Goal: Task Accomplishment & Management: Manage account settings

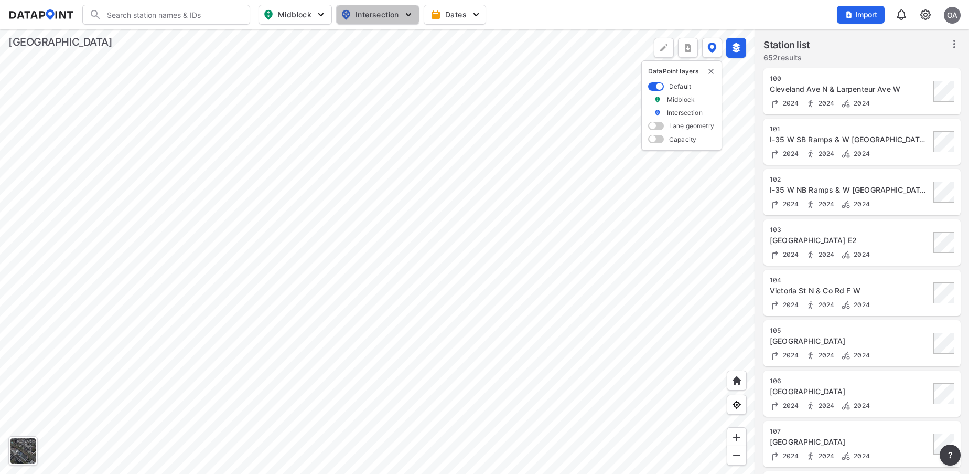
click at [369, 14] on span "Intersection" at bounding box center [377, 14] width 72 height 13
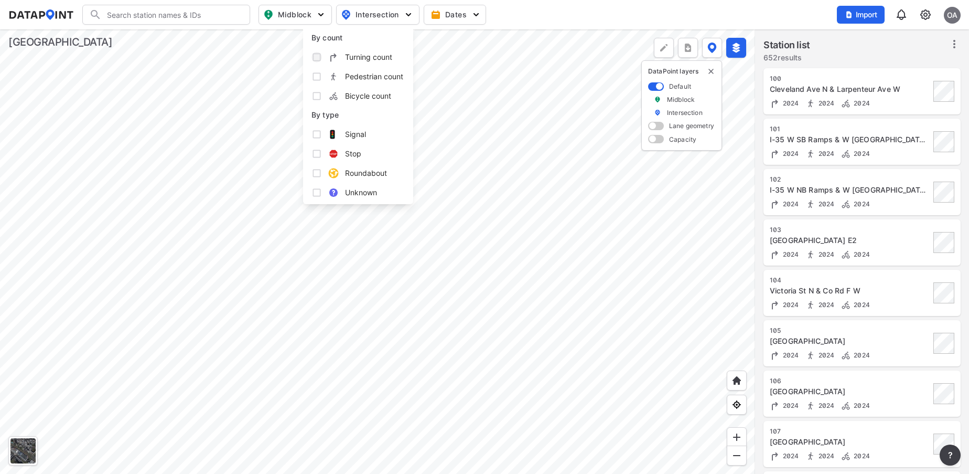
click at [317, 57] on input "Turning count" at bounding box center [317, 57] width 10 height 10
checkbox input "true"
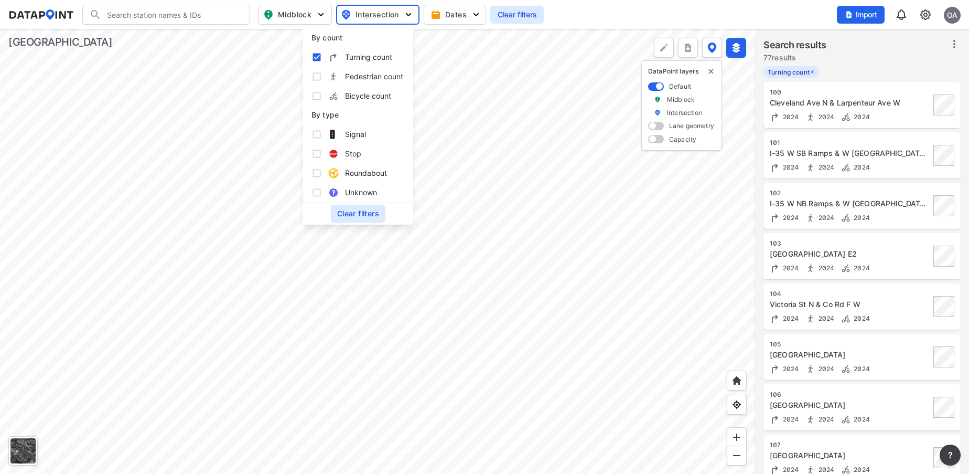
click at [215, 19] on input "Search" at bounding box center [173, 14] width 142 height 17
click at [135, 17] on input "Search" at bounding box center [173, 14] width 142 height 17
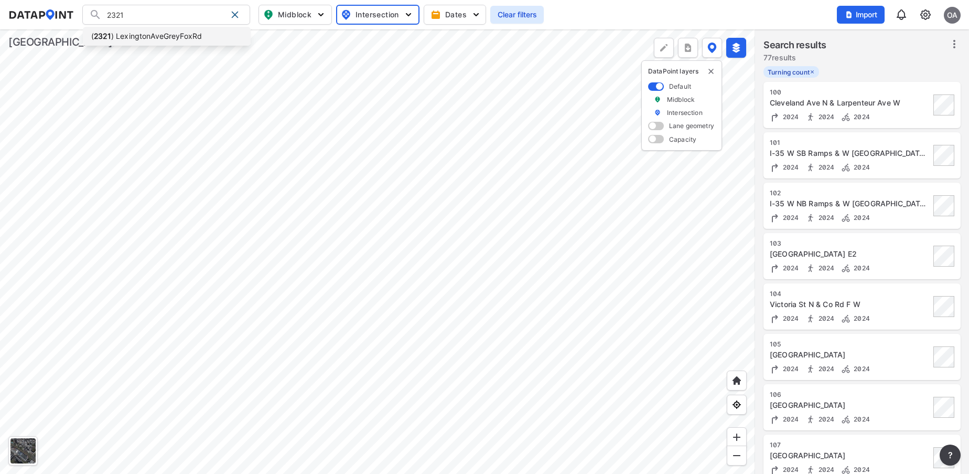
click at [148, 38] on li "( 2321 ) LexingtonAveGreyFoxRd" at bounding box center [167, 36] width 168 height 19
type input "(2321) LexingtonAveGreyFoxRd"
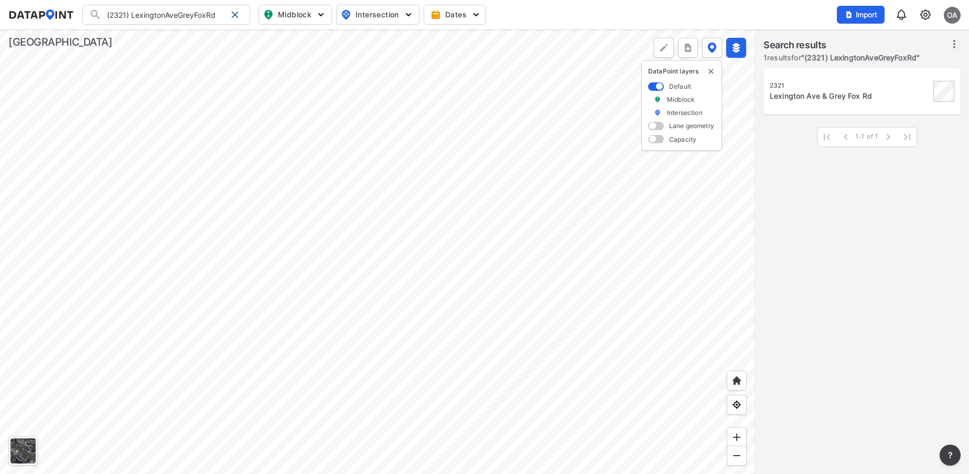
click at [880, 88] on div "2321" at bounding box center [850, 85] width 161 height 8
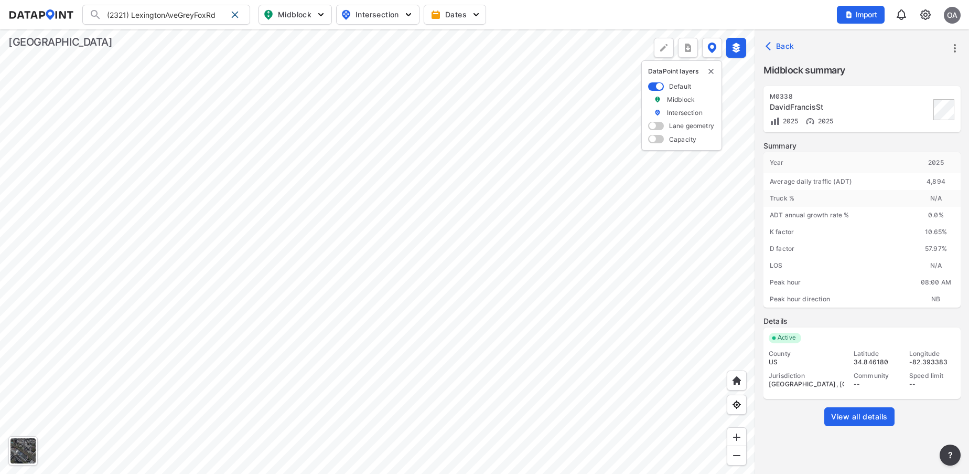
click at [375, 14] on span "Intersection" at bounding box center [377, 14] width 72 height 13
click at [313, 59] on input "Turning count" at bounding box center [317, 57] width 10 height 10
checkbox input "true"
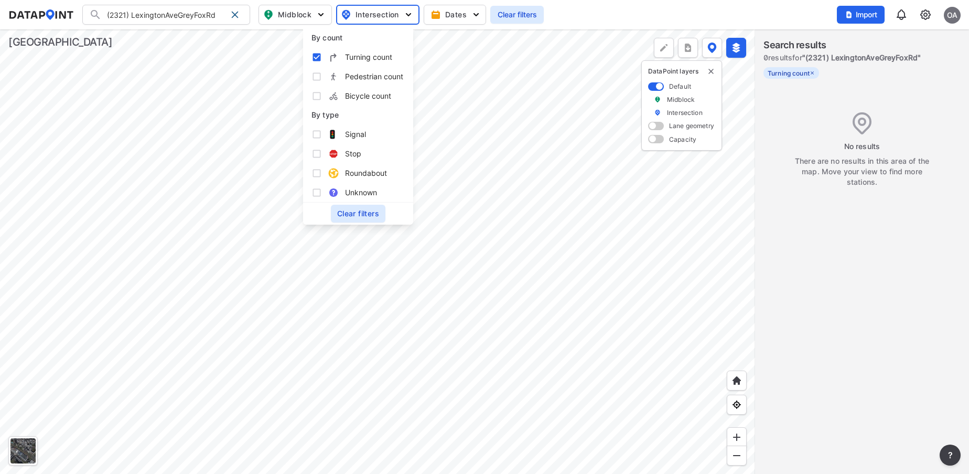
click at [898, 62] on label "0 results for " (2321) LexingtonAveGreyFoxRd "" at bounding box center [842, 57] width 157 height 10
click at [420, 141] on div at bounding box center [377, 251] width 755 height 444
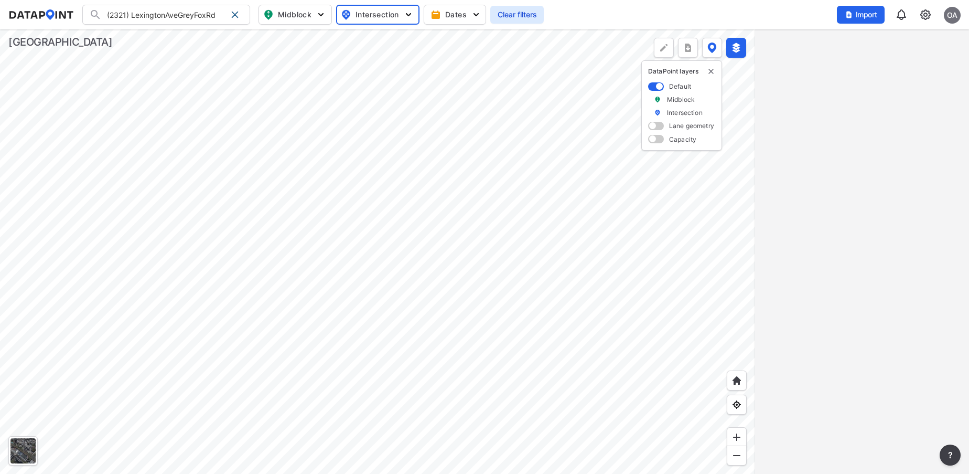
click at [864, 97] on div at bounding box center [862, 251] width 214 height 444
click at [236, 20] on div at bounding box center [235, 14] width 17 height 17
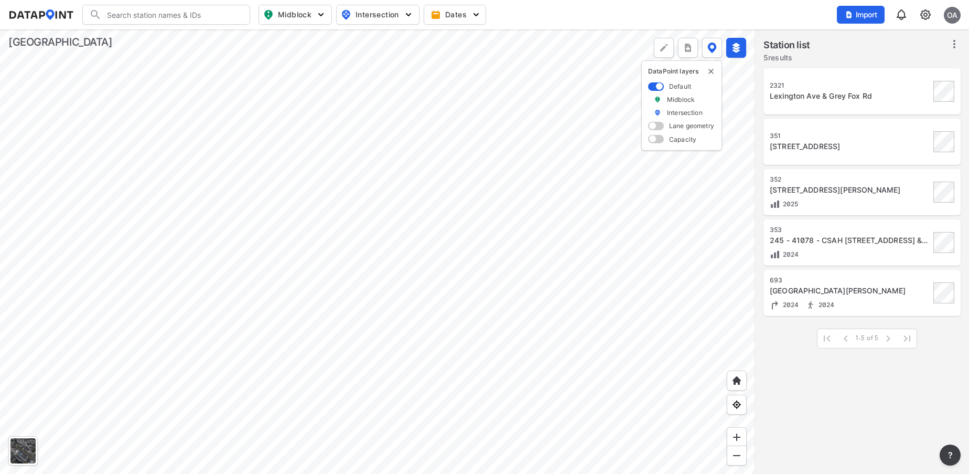
click at [832, 94] on div "Lexington Ave & Grey Fox Rd" at bounding box center [850, 96] width 161 height 10
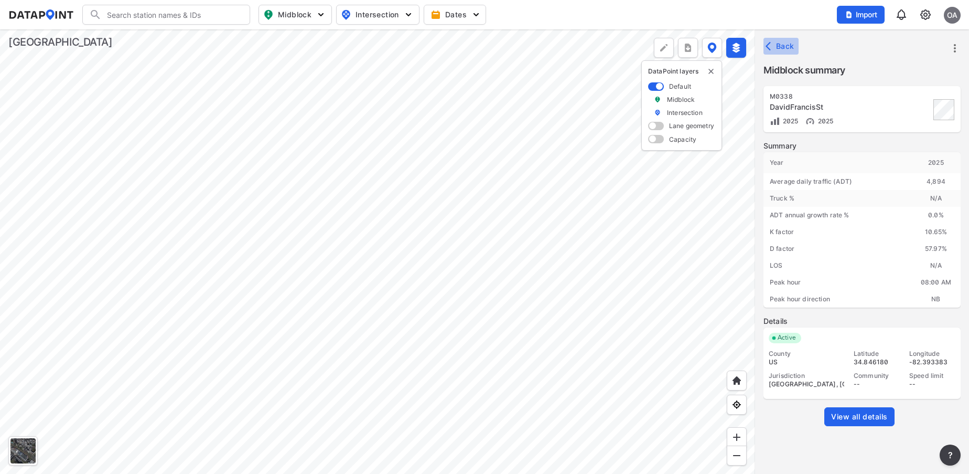
click at [779, 44] on span "Back" at bounding box center [781, 46] width 27 height 10
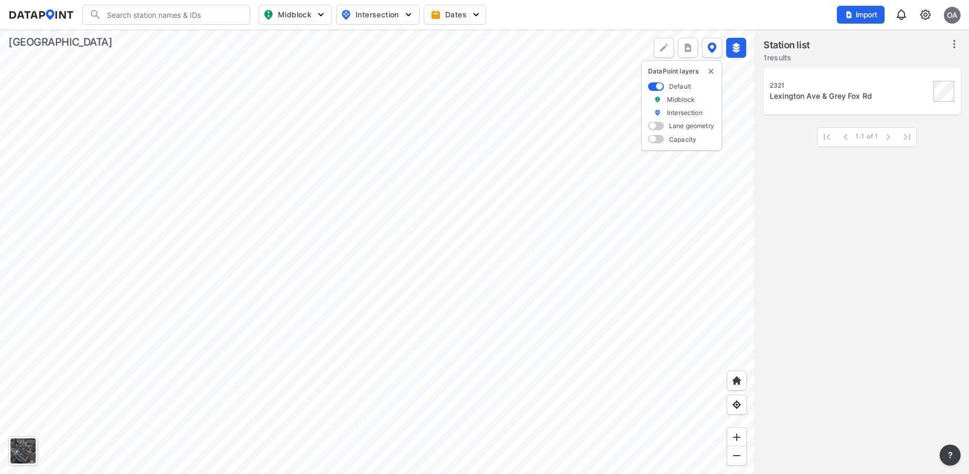
click at [829, 95] on div "Lexington Ave & Grey Fox Rd" at bounding box center [850, 96] width 161 height 10
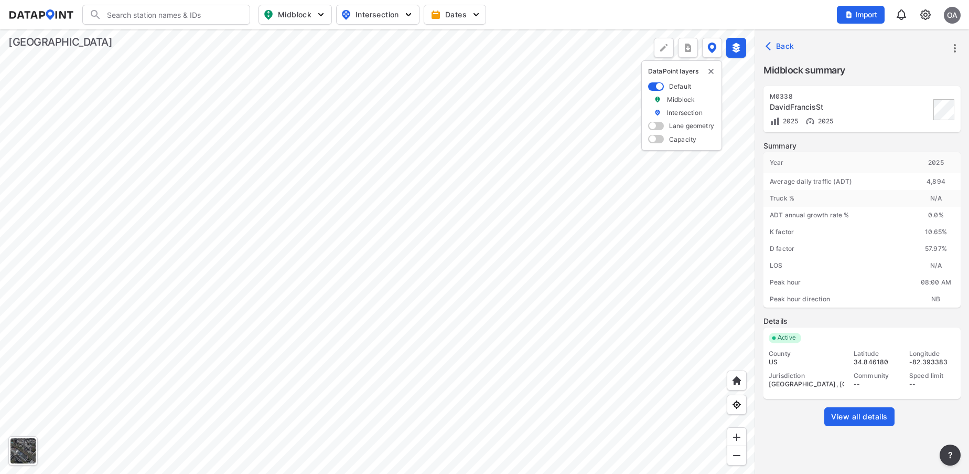
click at [882, 412] on span "View all details" at bounding box center [859, 416] width 57 height 10
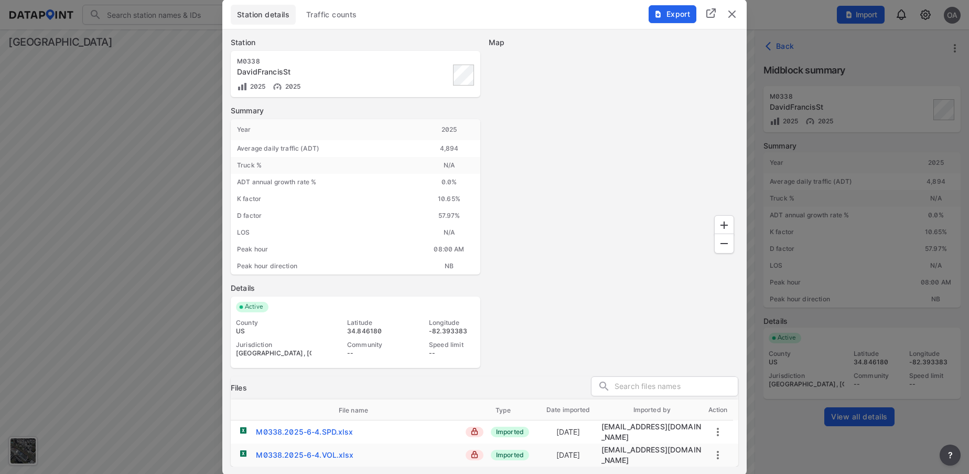
click at [731, 17] on img "delete" at bounding box center [732, 14] width 13 height 13
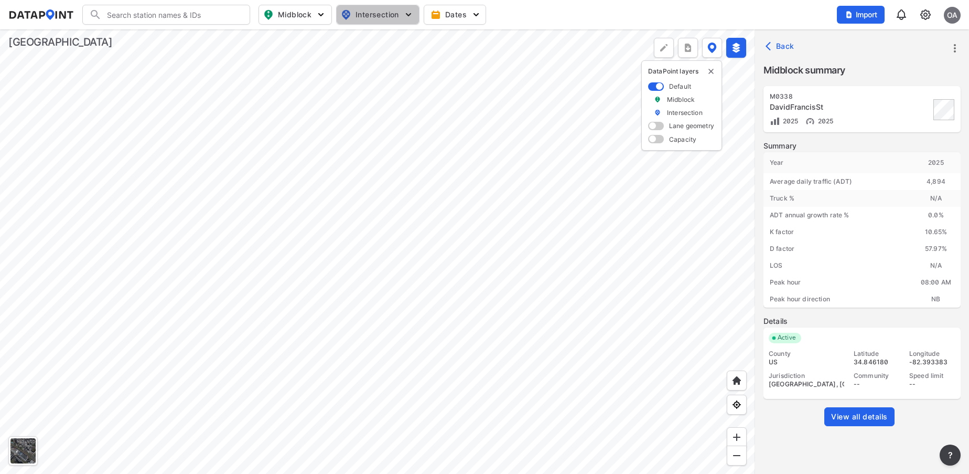
click at [373, 14] on span "Intersection" at bounding box center [377, 14] width 72 height 13
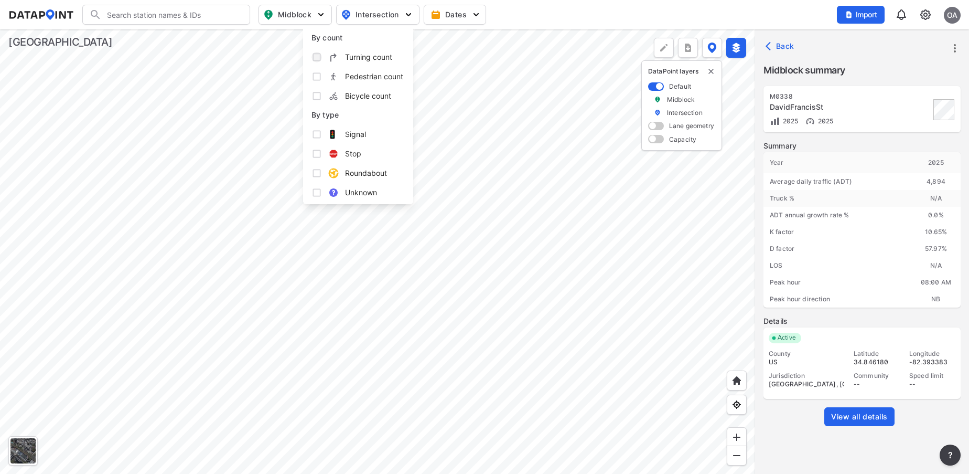
click at [319, 56] on input "Turning count" at bounding box center [317, 57] width 10 height 10
checkbox input "true"
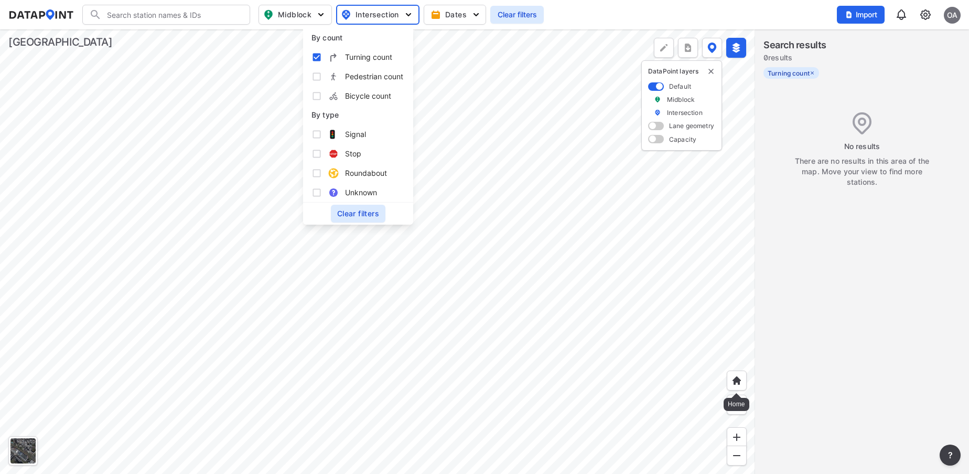
click at [736, 377] on img at bounding box center [737, 380] width 10 height 10
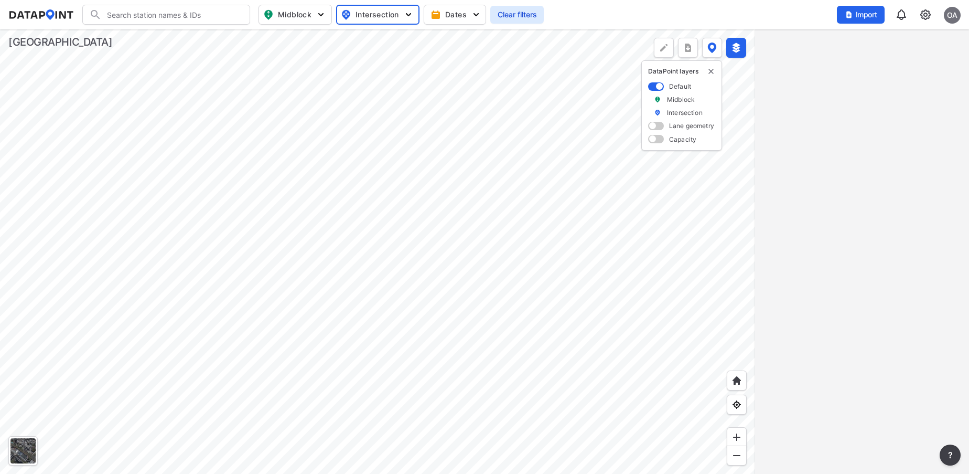
click at [211, 9] on input "Search" at bounding box center [173, 14] width 142 height 17
type input "23"
click at [211, 9] on div at bounding box center [166, 15] width 168 height 20
click at [744, 383] on div at bounding box center [737, 380] width 20 height 20
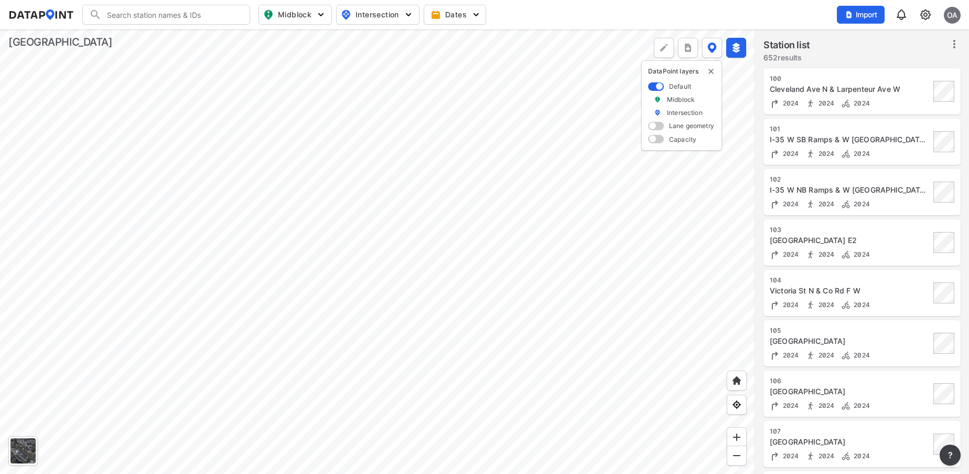
click at [136, 14] on input "Search" at bounding box center [173, 14] width 142 height 17
type input "2321"
click at [360, 6] on button "Intersection" at bounding box center [377, 15] width 83 height 20
click at [361, 60] on span "Turning count" at bounding box center [368, 56] width 47 height 11
click at [322, 60] on input "Turning count" at bounding box center [317, 57] width 10 height 10
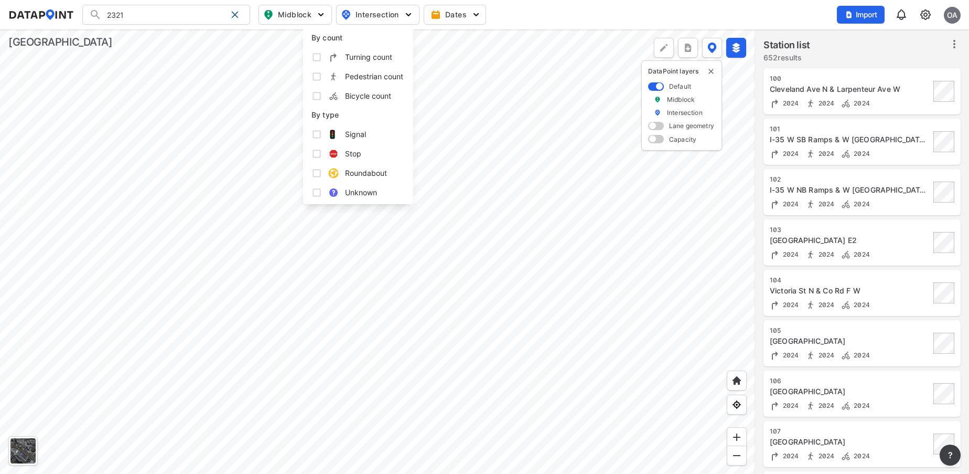
checkbox input "true"
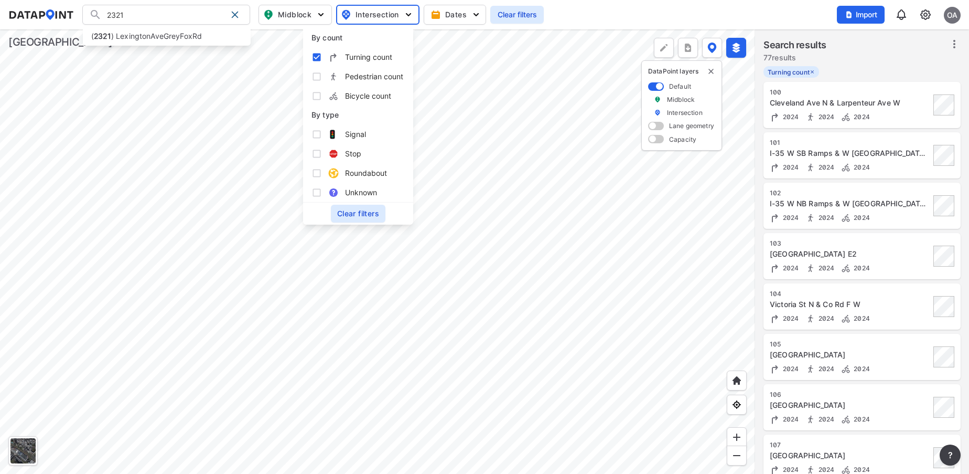
click at [150, 14] on input "2321" at bounding box center [164, 14] width 125 height 17
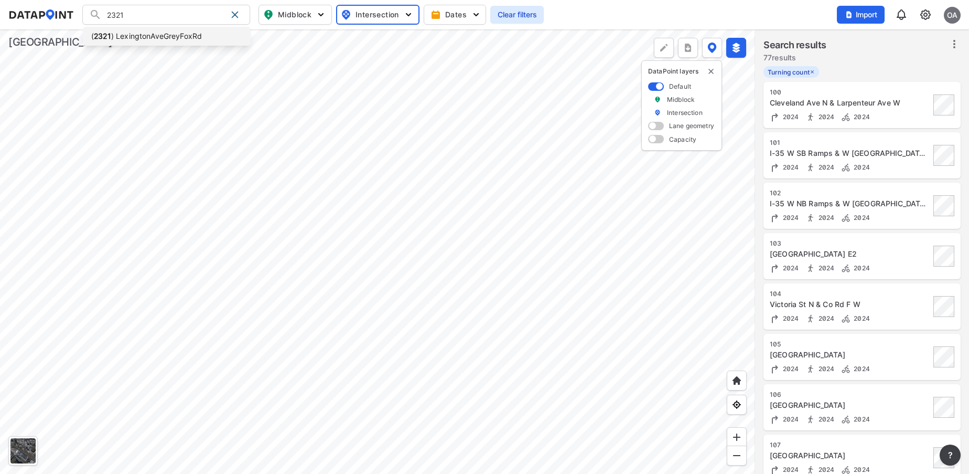
click at [145, 35] on li "( 2321 ) LexingtonAveGreyFoxRd" at bounding box center [167, 36] width 168 height 19
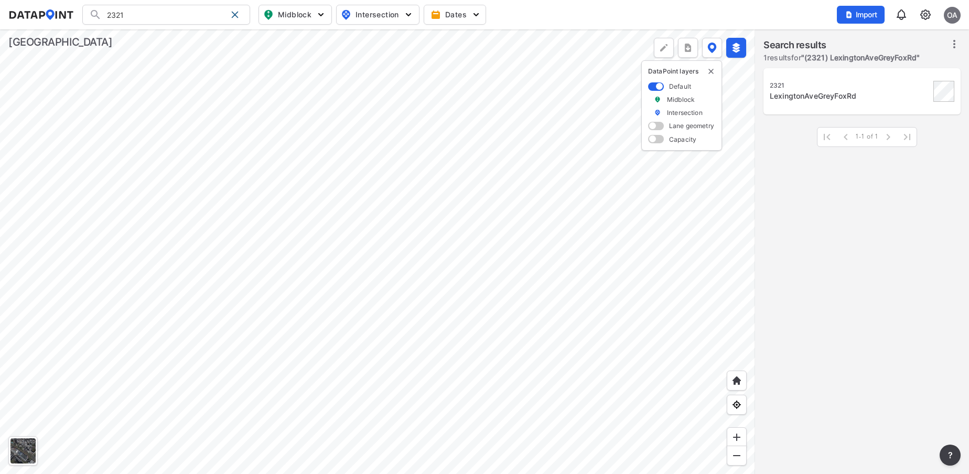
type input "(2321) LexingtonAveGreyFoxRd"
click at [728, 164] on div at bounding box center [377, 251] width 755 height 444
click at [402, 136] on div at bounding box center [377, 251] width 755 height 444
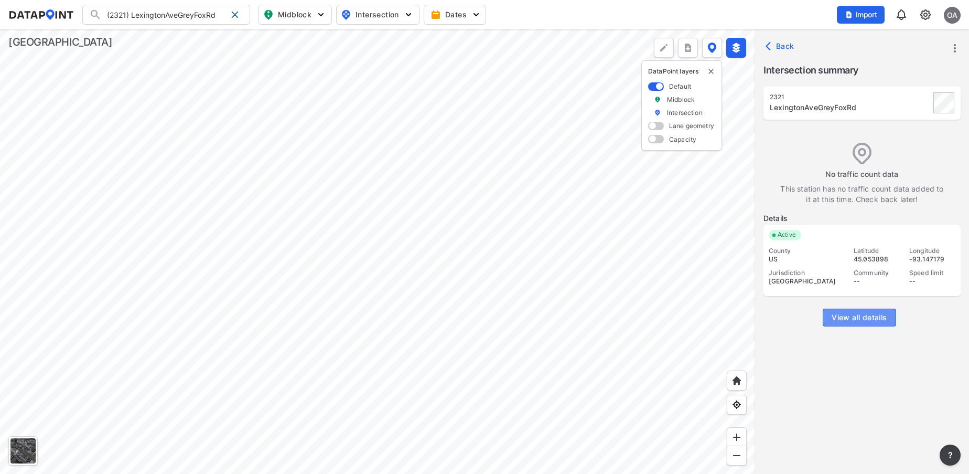
click at [853, 316] on span "View all details" at bounding box center [859, 317] width 55 height 10
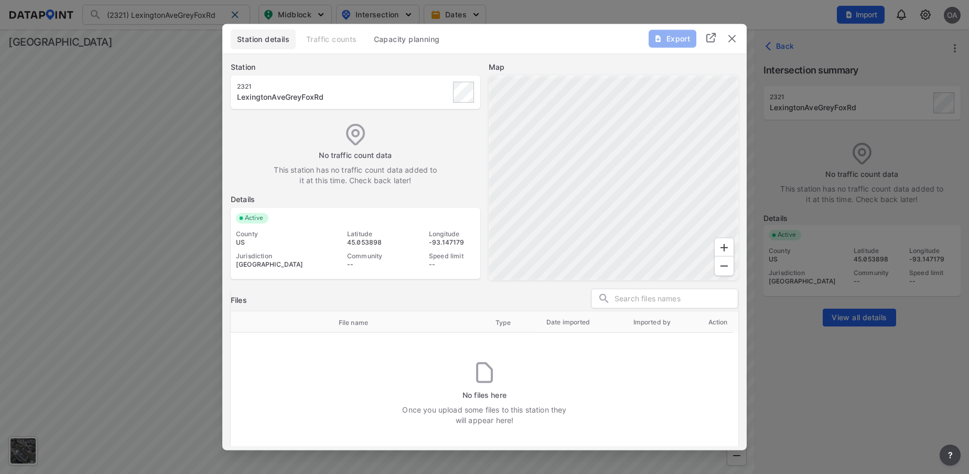
click at [729, 39] on img "delete" at bounding box center [732, 38] width 13 height 13
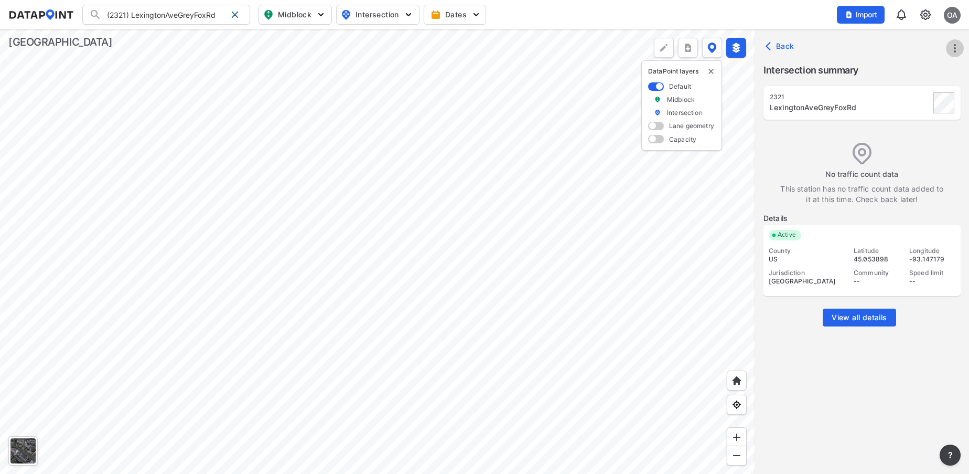
click at [955, 48] on icon "more" at bounding box center [955, 48] width 2 height 8
click at [922, 120] on li "Edit station details" at bounding box center [910, 119] width 101 height 19
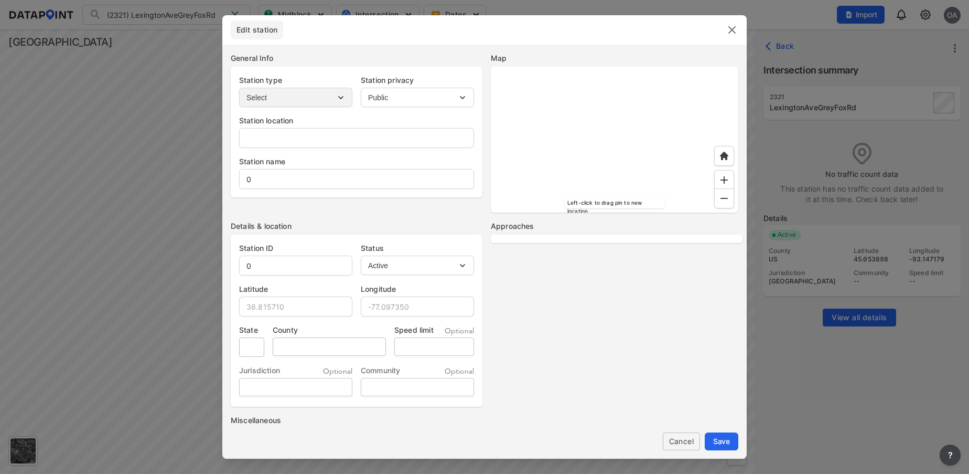
type input "Lexington Ave & Grey Fox Rd"
type input "LexingtonAveGreyFoxRd"
type input "2321"
type input "45.053898"
type input "-93.147179"
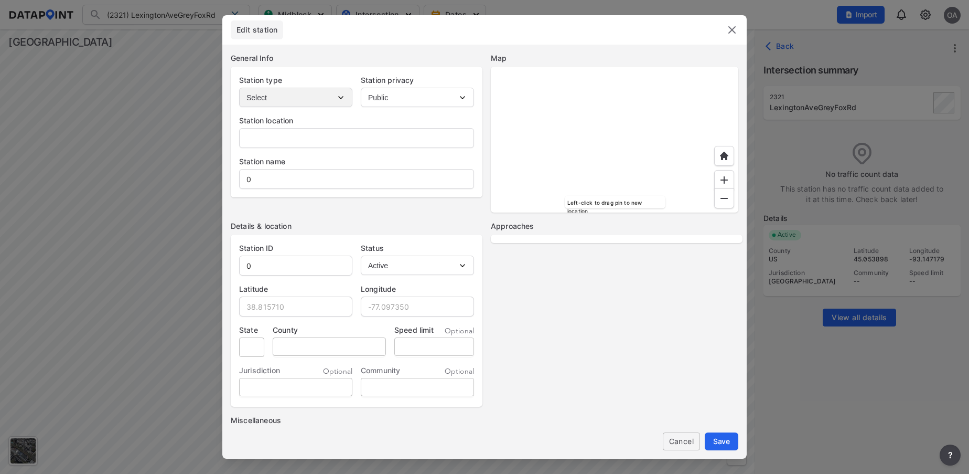
type input "MN"
type input "US"
select select "2"
select select "WB"
select select "SB"
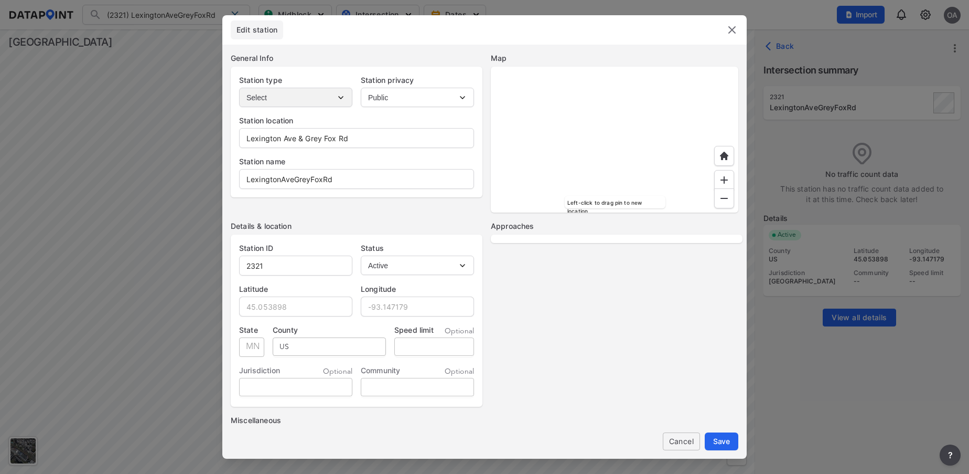
select select "NB"
select select "EB"
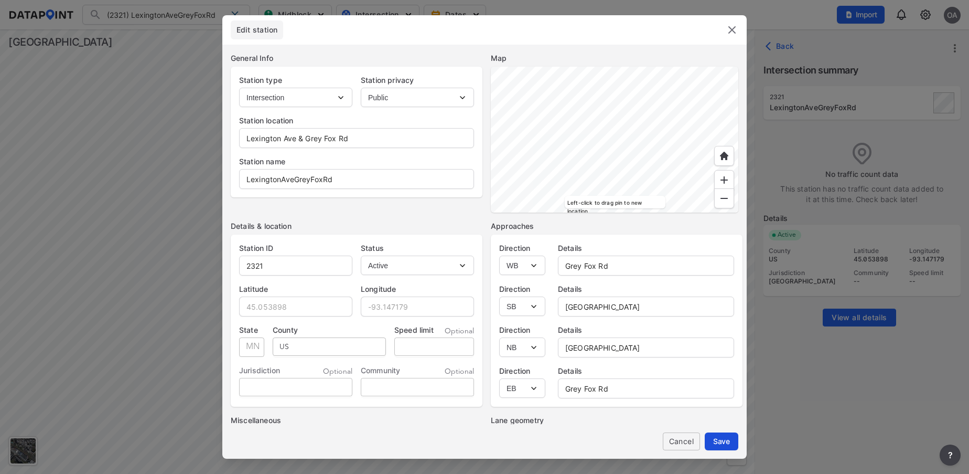
click at [721, 437] on span "Save" at bounding box center [721, 440] width 17 height 11
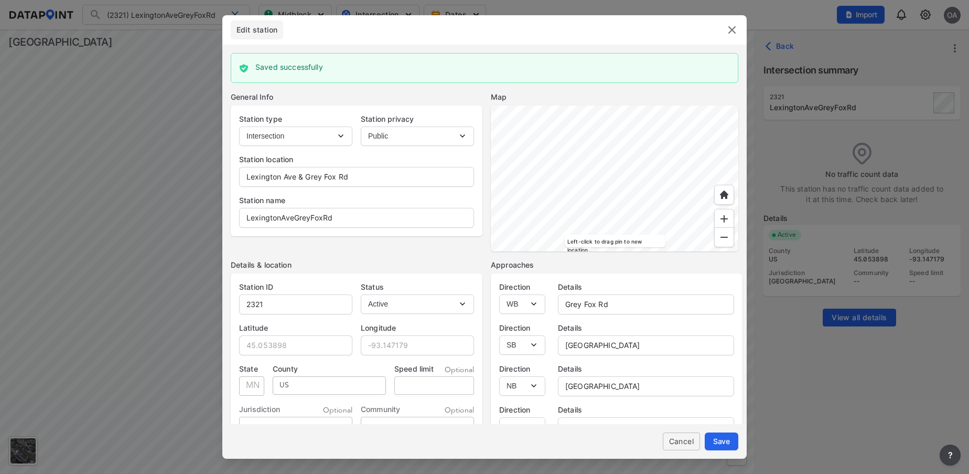
click at [736, 28] on img at bounding box center [732, 30] width 13 height 13
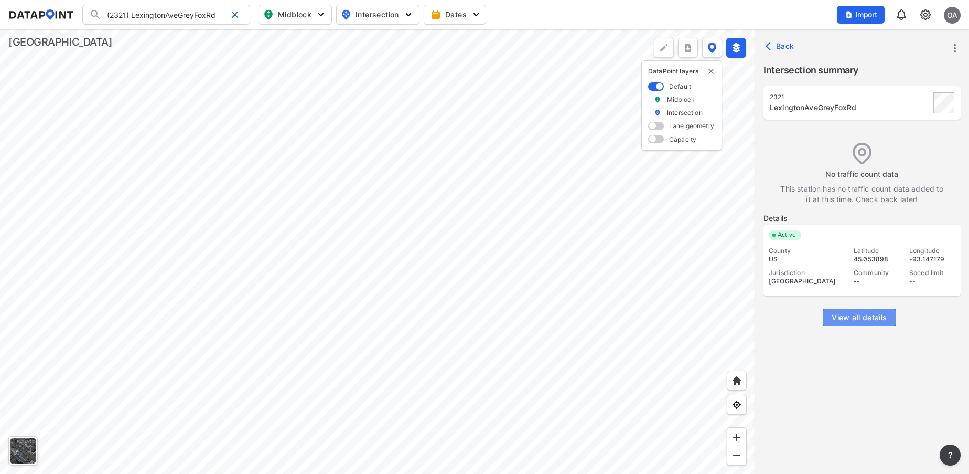
click at [871, 314] on span "View all details" at bounding box center [859, 317] width 55 height 10
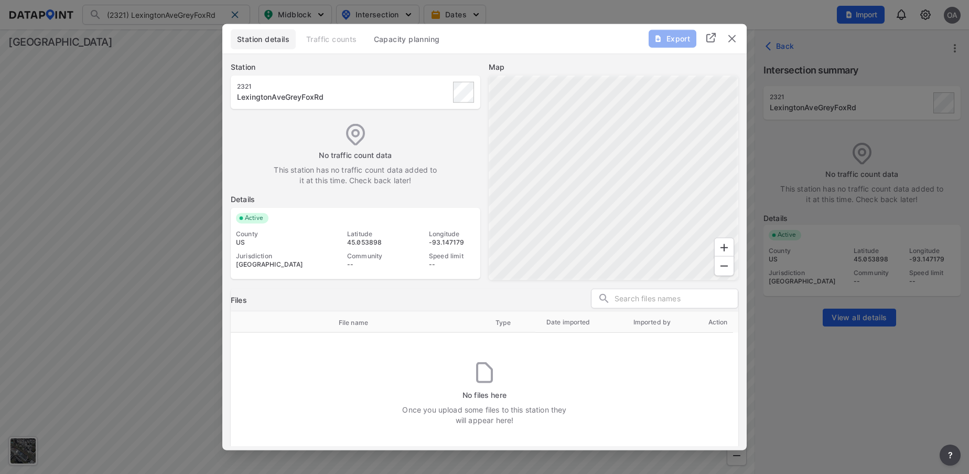
click at [734, 44] on img "delete" at bounding box center [732, 38] width 13 height 13
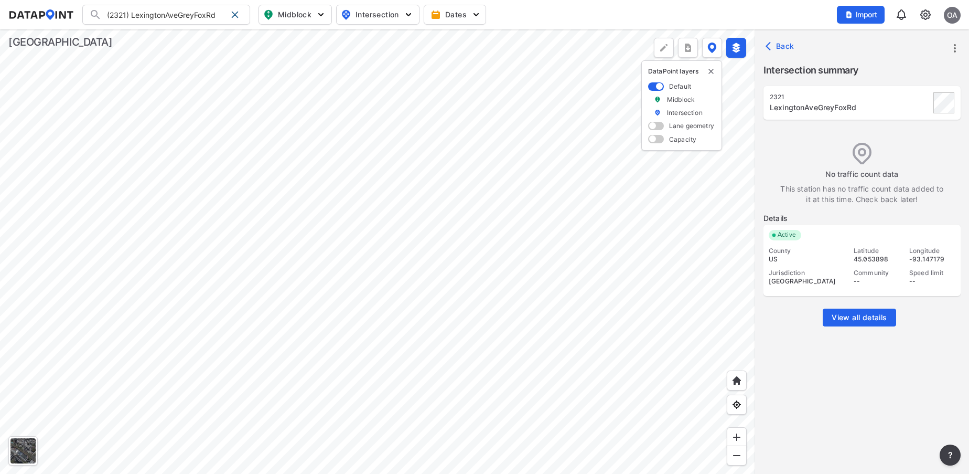
click at [952, 48] on icon "more" at bounding box center [955, 48] width 13 height 13
click at [906, 73] on link "Import" at bounding box center [889, 72] width 40 height 10
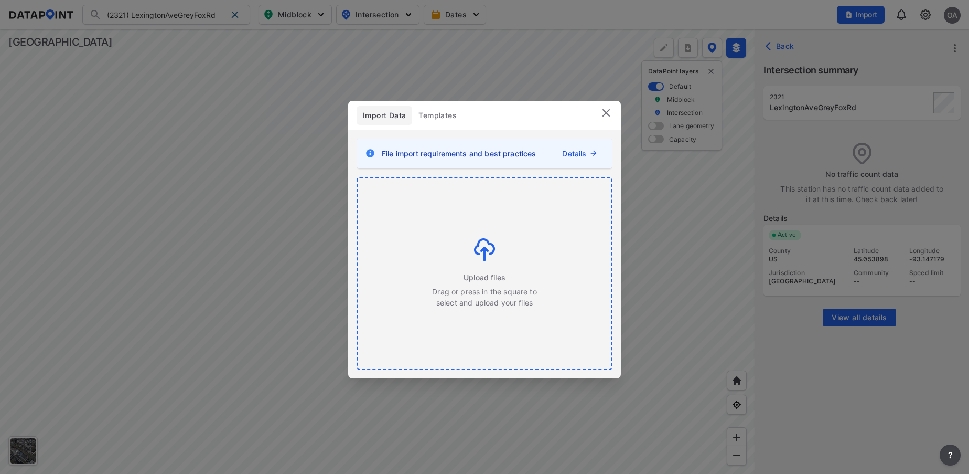
drag, startPoint x: 478, startPoint y: 262, endPoint x: 433, endPoint y: 250, distance: 46.8
click at [433, 250] on div "Upload files Drag or press in the square to select and upload your files" at bounding box center [485, 273] width 106 height 70
click at [486, 252] on img at bounding box center [484, 249] width 21 height 23
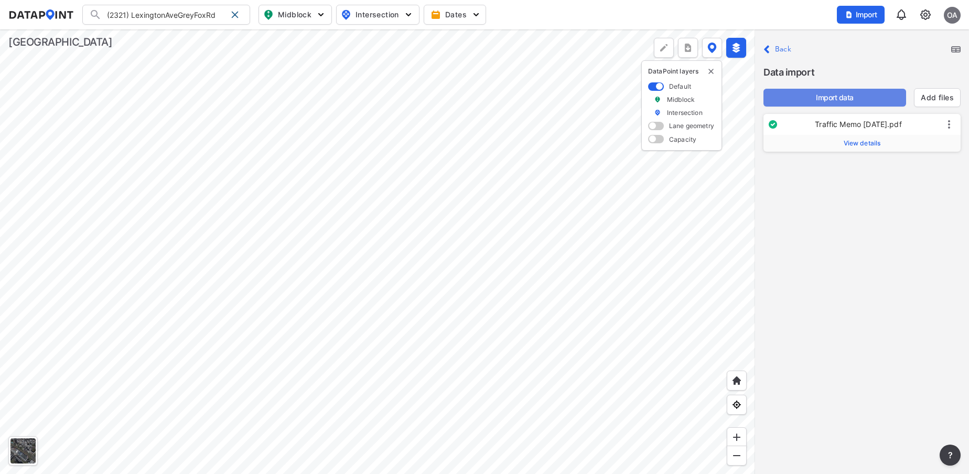
click at [847, 95] on span "Import data" at bounding box center [835, 97] width 126 height 10
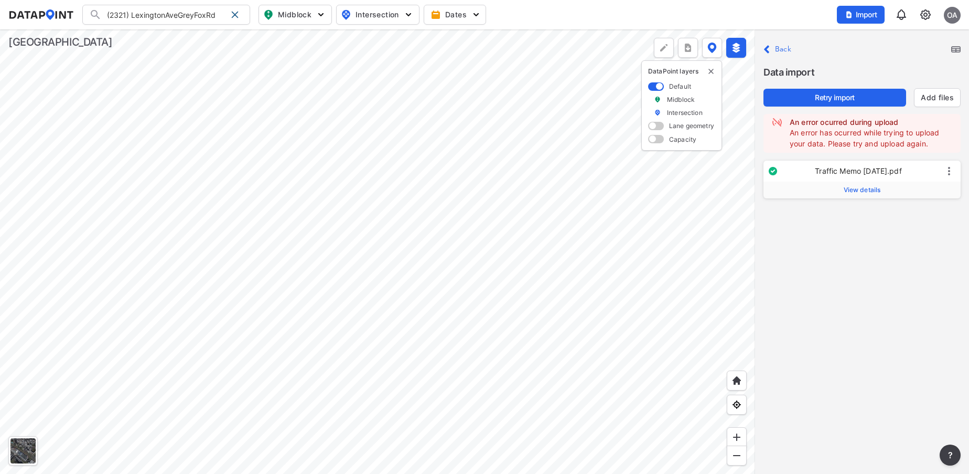
click at [864, 188] on span "View details" at bounding box center [862, 190] width 37 height 8
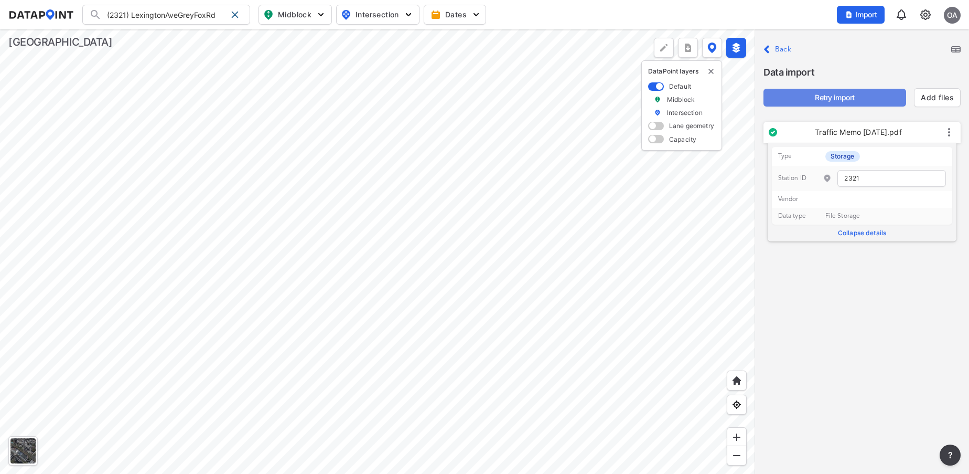
click at [839, 100] on span "Retry import" at bounding box center [835, 97] width 126 height 10
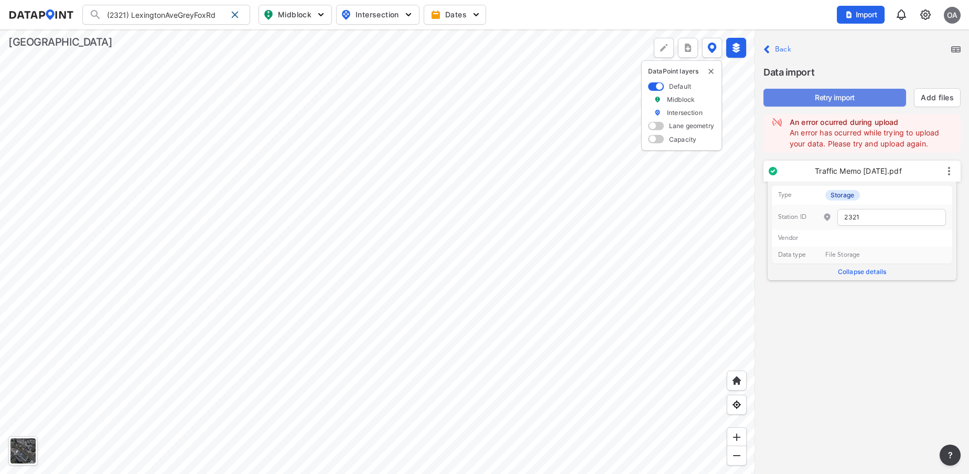
click at [839, 100] on span "Retry import" at bounding box center [835, 97] width 126 height 10
click at [848, 92] on span "Retry import" at bounding box center [835, 97] width 126 height 10
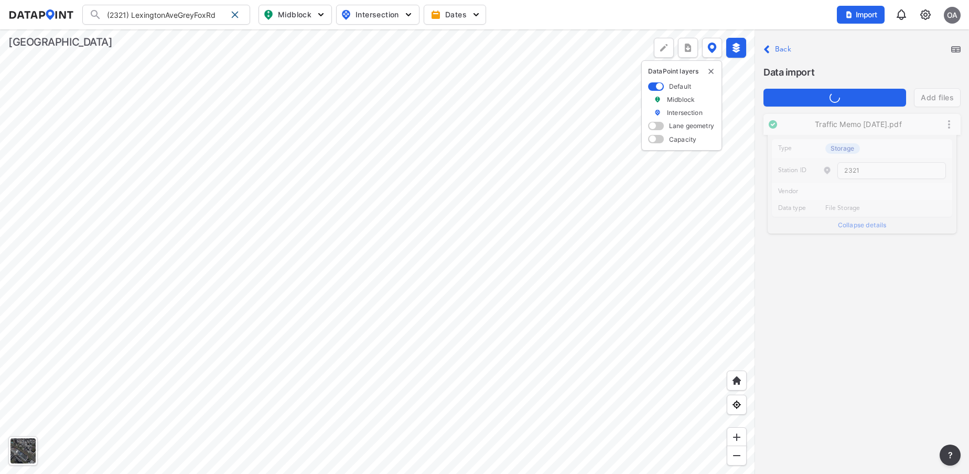
click at [780, 46] on label "Back" at bounding box center [783, 49] width 16 height 7
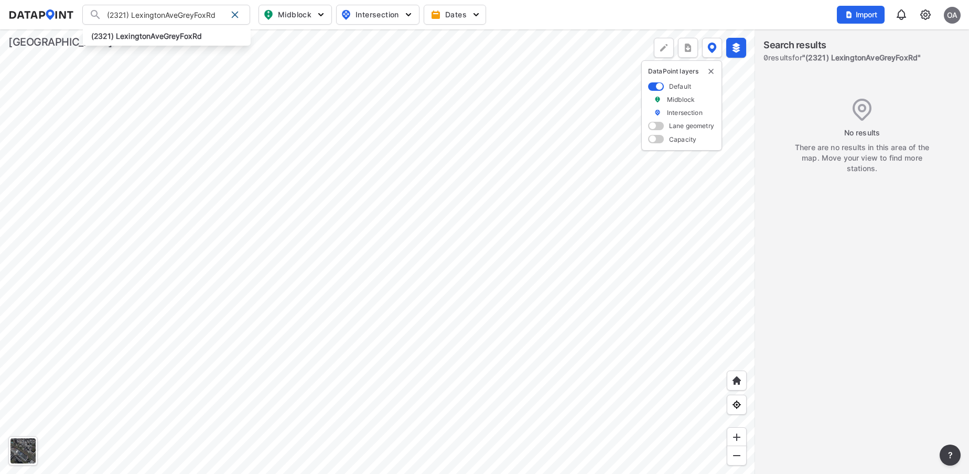
click at [186, 16] on input "(2321) LexingtonAveGreyFoxRd" at bounding box center [164, 14] width 125 height 17
click at [176, 40] on strong "(2321) LexingtonAveGreyFoxRd" at bounding box center [146, 35] width 111 height 9
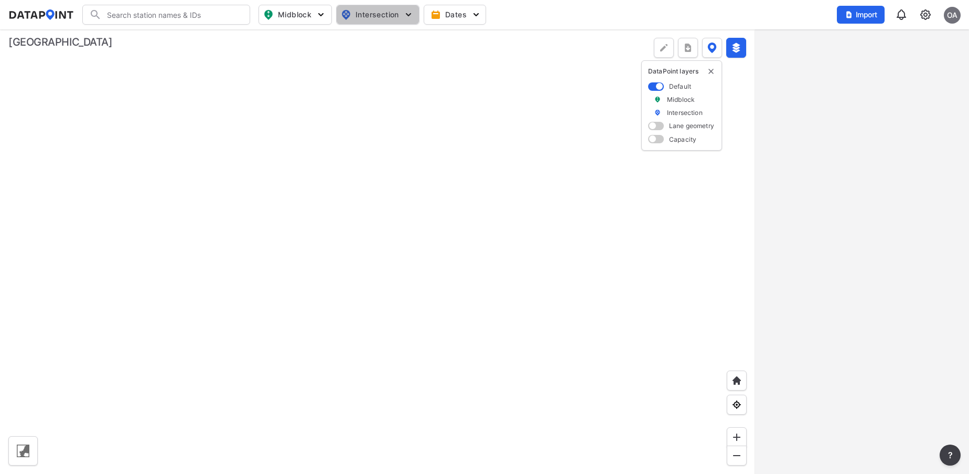
click at [396, 7] on button "Intersection" at bounding box center [377, 15] width 83 height 20
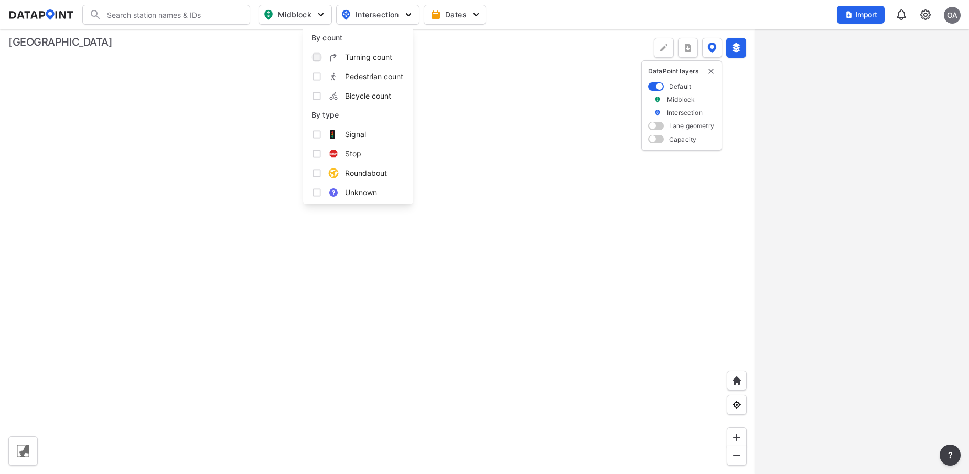
click at [312, 52] on input "Turning count" at bounding box center [317, 57] width 10 height 10
checkbox input "true"
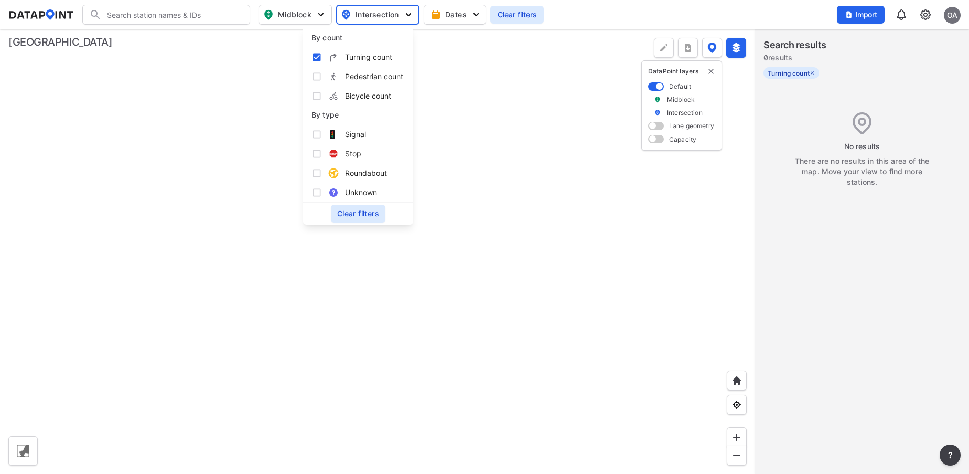
click at [264, 151] on div at bounding box center [377, 251] width 755 height 444
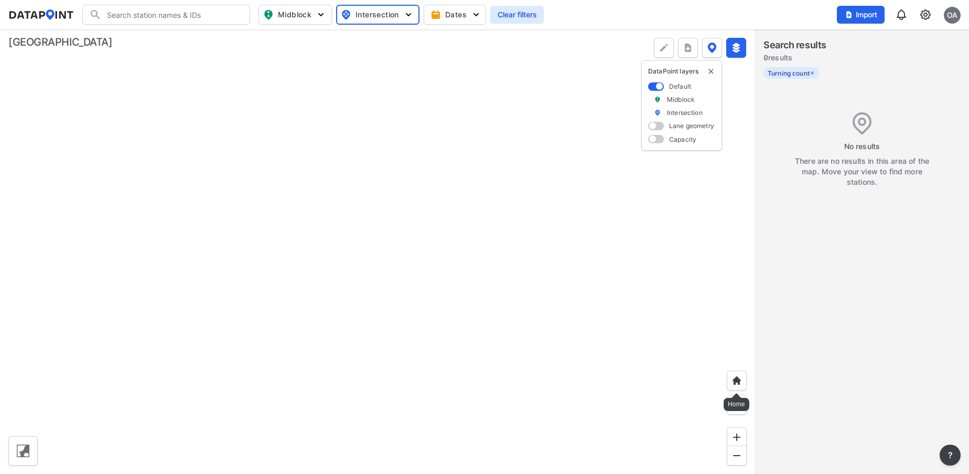
click at [732, 382] on img at bounding box center [737, 380] width 10 height 10
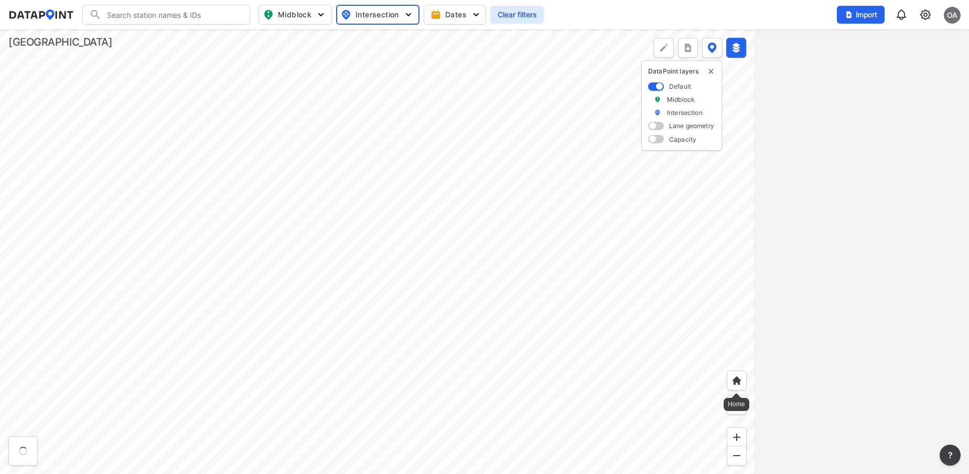
click at [735, 380] on img at bounding box center [737, 380] width 10 height 10
